Goal: Book appointment/travel/reservation

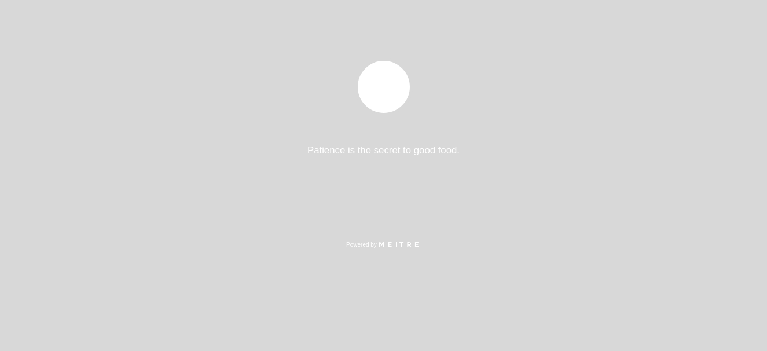
select select "es"
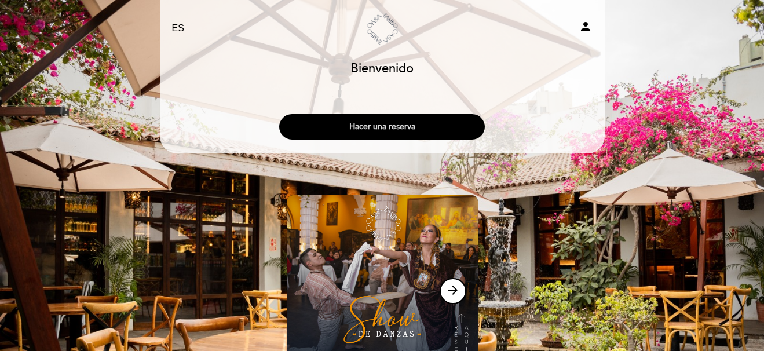
click at [357, 130] on button "Hacer una reserva" at bounding box center [382, 126] width 206 height 25
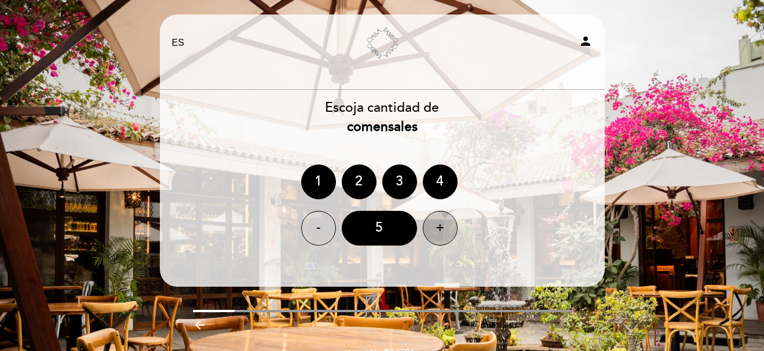
click at [438, 235] on div "+" at bounding box center [440, 228] width 35 height 35
click at [565, 71] on div at bounding box center [382, 73] width 438 height 20
click at [532, 137] on div "Escoja cantidad de comensales 1 2 3 4 - 7 +" at bounding box center [382, 171] width 446 height 147
click at [648, 152] on div "EN ES PT [GEOGRAPHIC_DATA] person [GEOGRAPHIC_DATA] [GEOGRAPHIC_DATA], Cambiar …" at bounding box center [382, 190] width 764 height 381
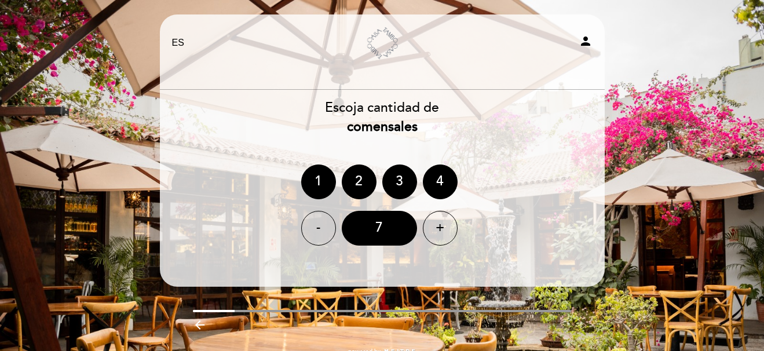
click at [175, 45] on select "EN ES PT" at bounding box center [178, 42] width 13 height 13
click at [155, 114] on div "EN ES PT [GEOGRAPHIC_DATA] person [GEOGRAPHIC_DATA] [GEOGRAPHIC_DATA], Cambiar …" at bounding box center [382, 197] width 462 height 367
click at [588, 40] on icon "person" at bounding box center [586, 41] width 14 height 14
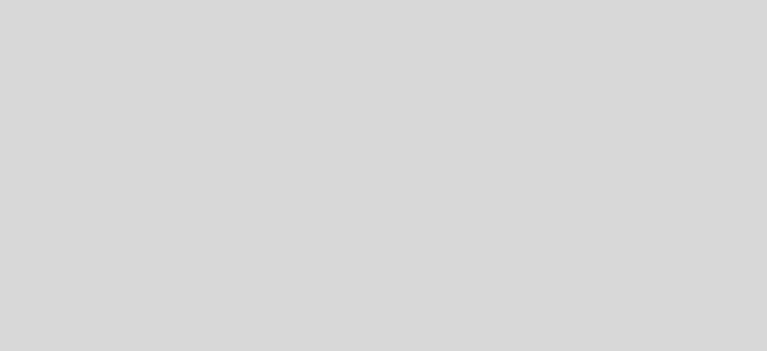
select select "es"
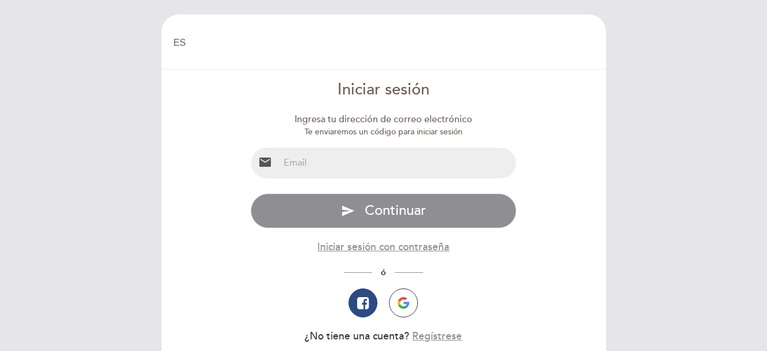
click at [363, 167] on input "email" at bounding box center [397, 163] width 237 height 31
type input "[EMAIL_ADDRESS][DOMAIN_NAME]"
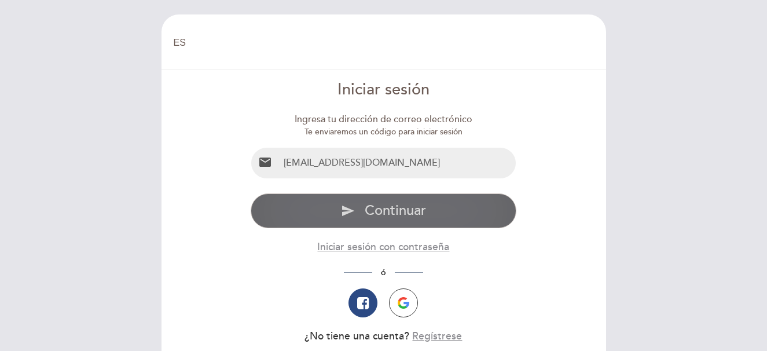
click at [371, 211] on span "Continuar" at bounding box center [395, 210] width 61 height 17
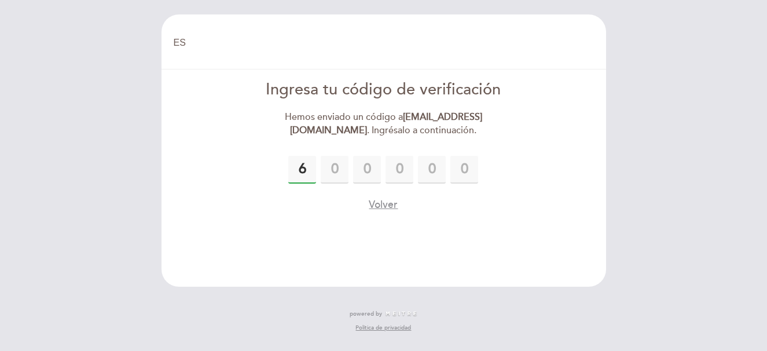
type input "6"
type input "1"
type input "0"
type input "6"
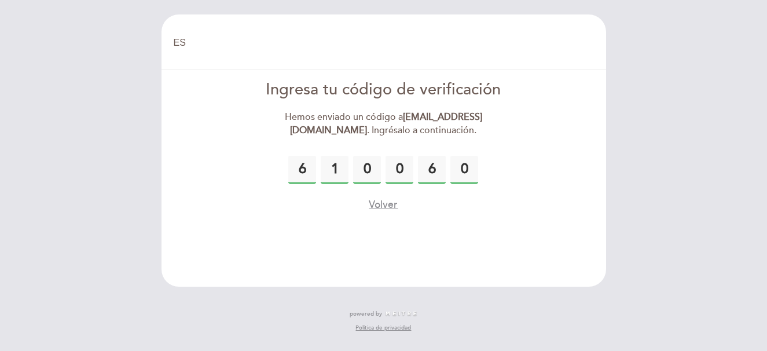
type input "0"
